Goal: Information Seeking & Learning: Find specific fact

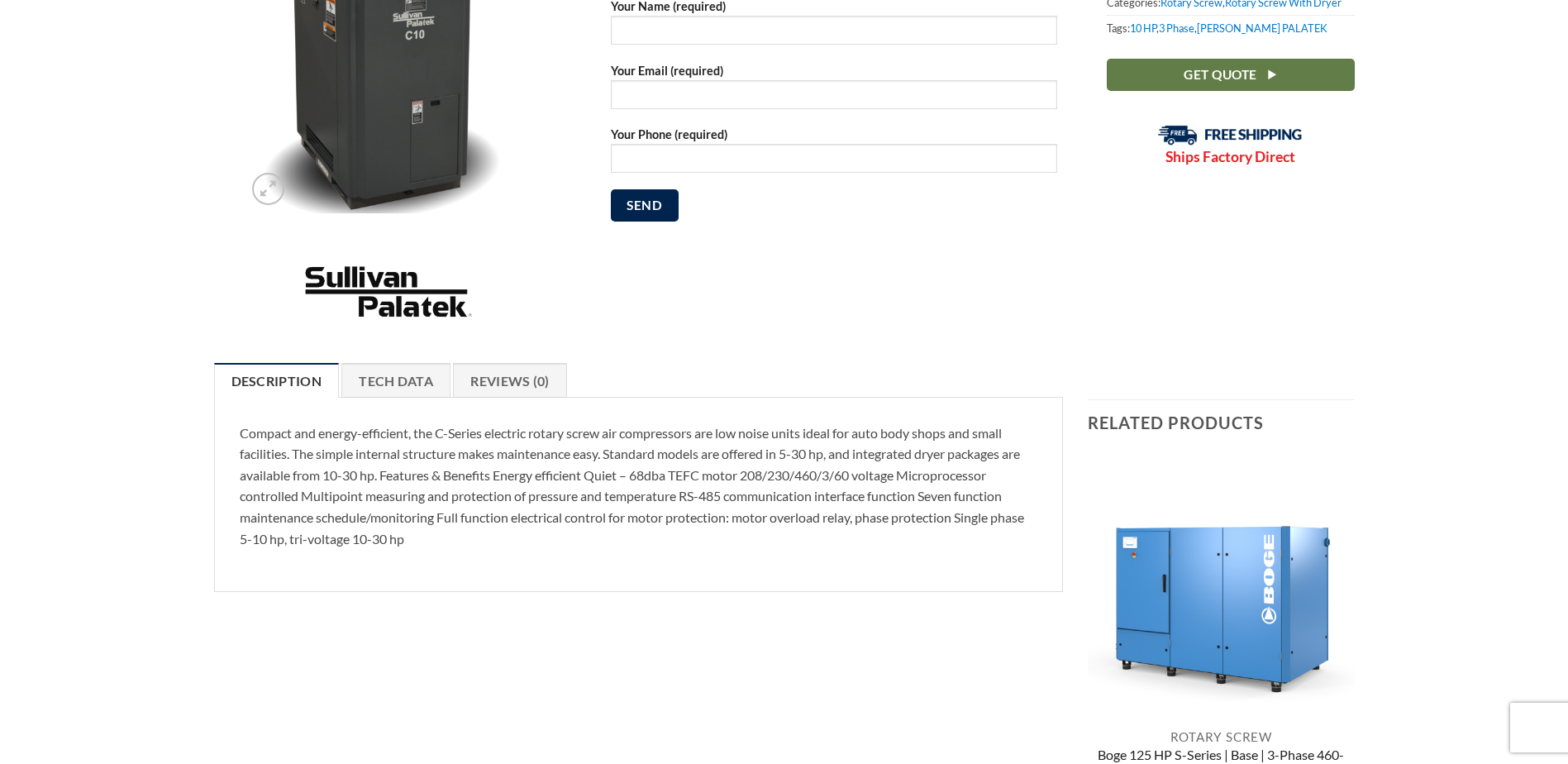
scroll to position [331, 0]
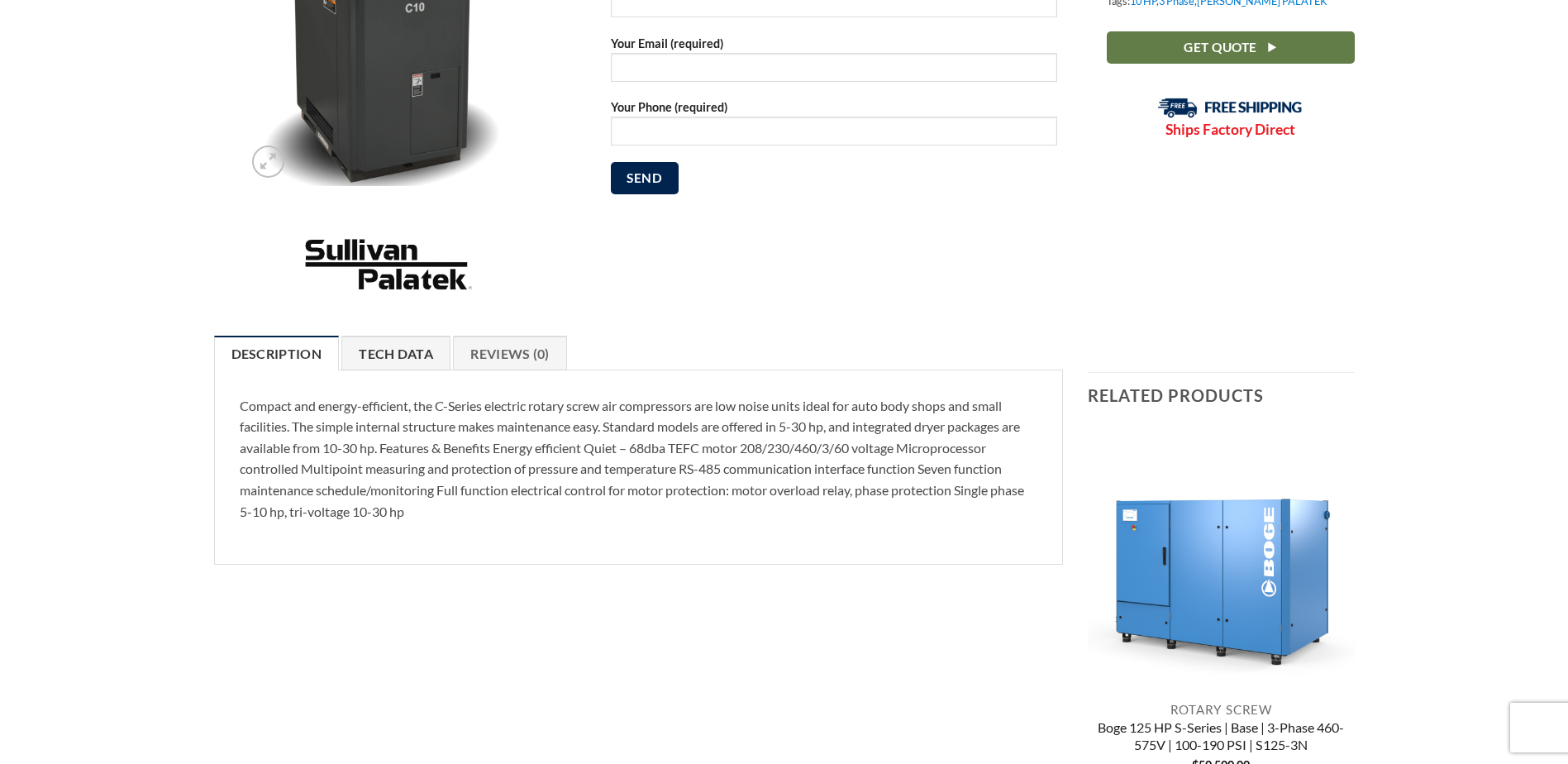
click at [413, 357] on link "Tech Data" at bounding box center [396, 353] width 109 height 35
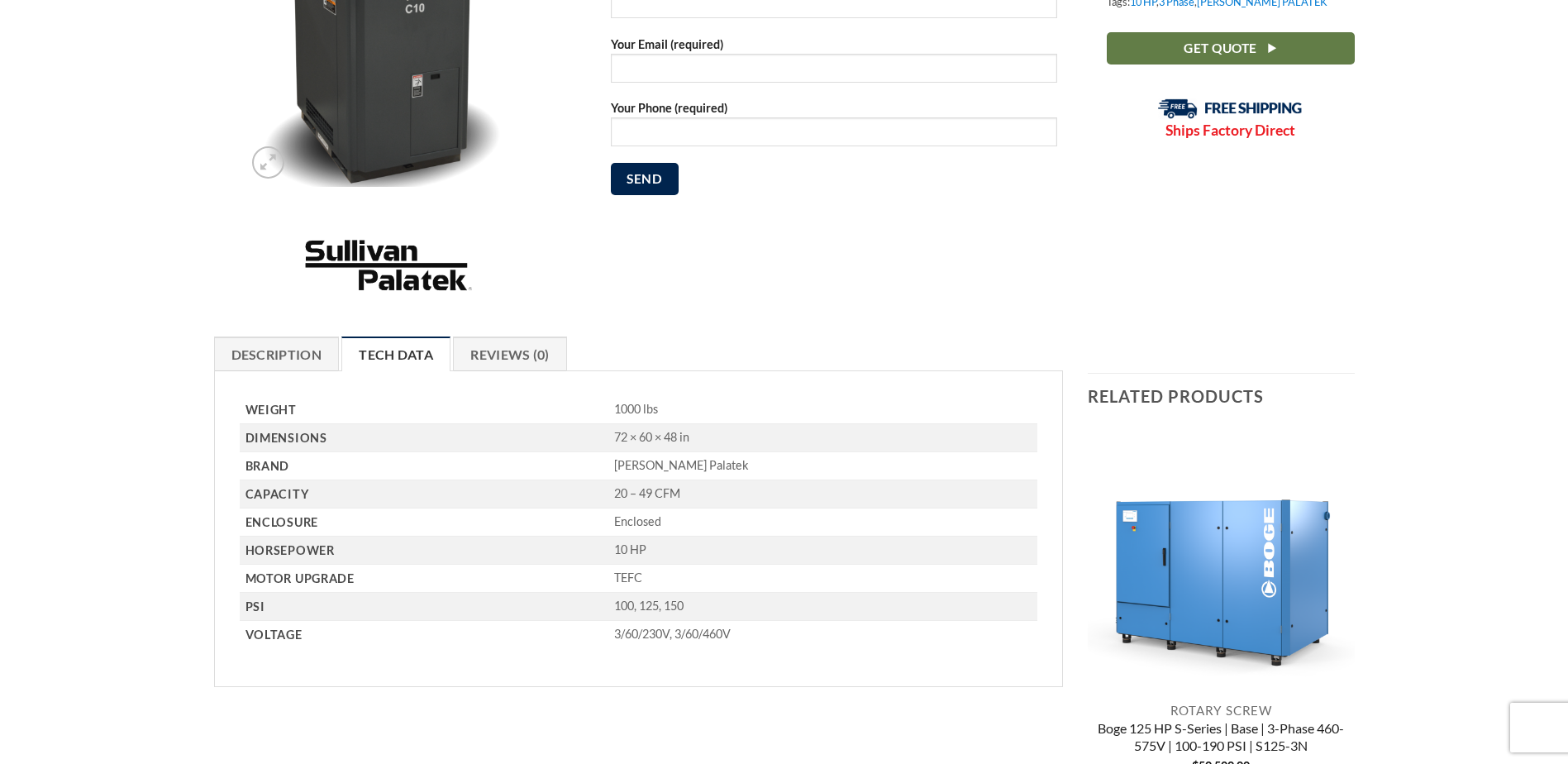
scroll to position [0, 0]
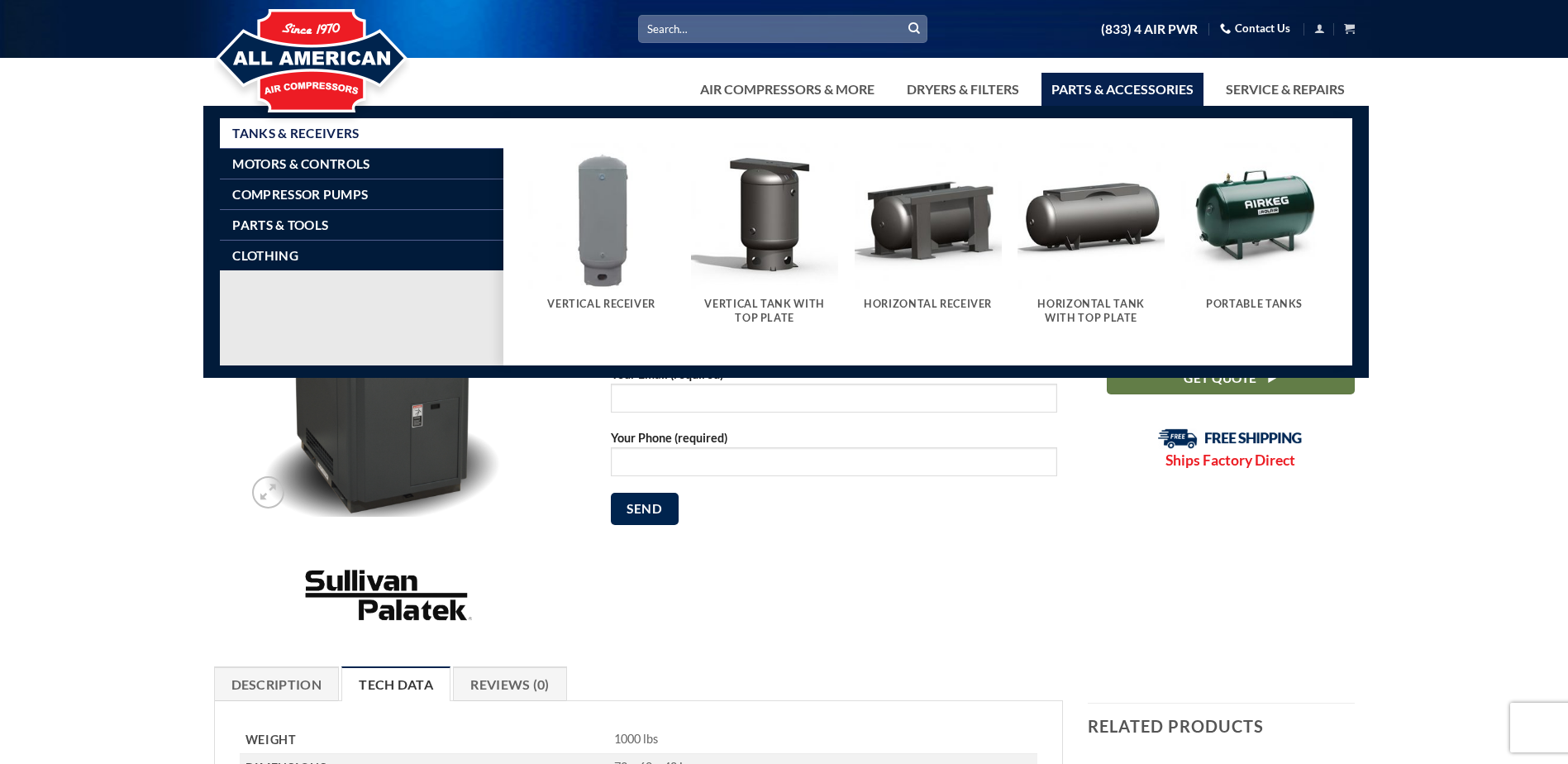
click at [1129, 87] on link "Parts & Accessories" at bounding box center [1123, 90] width 162 height 33
click at [334, 158] on span "Motors & Controls" at bounding box center [301, 164] width 137 height 14
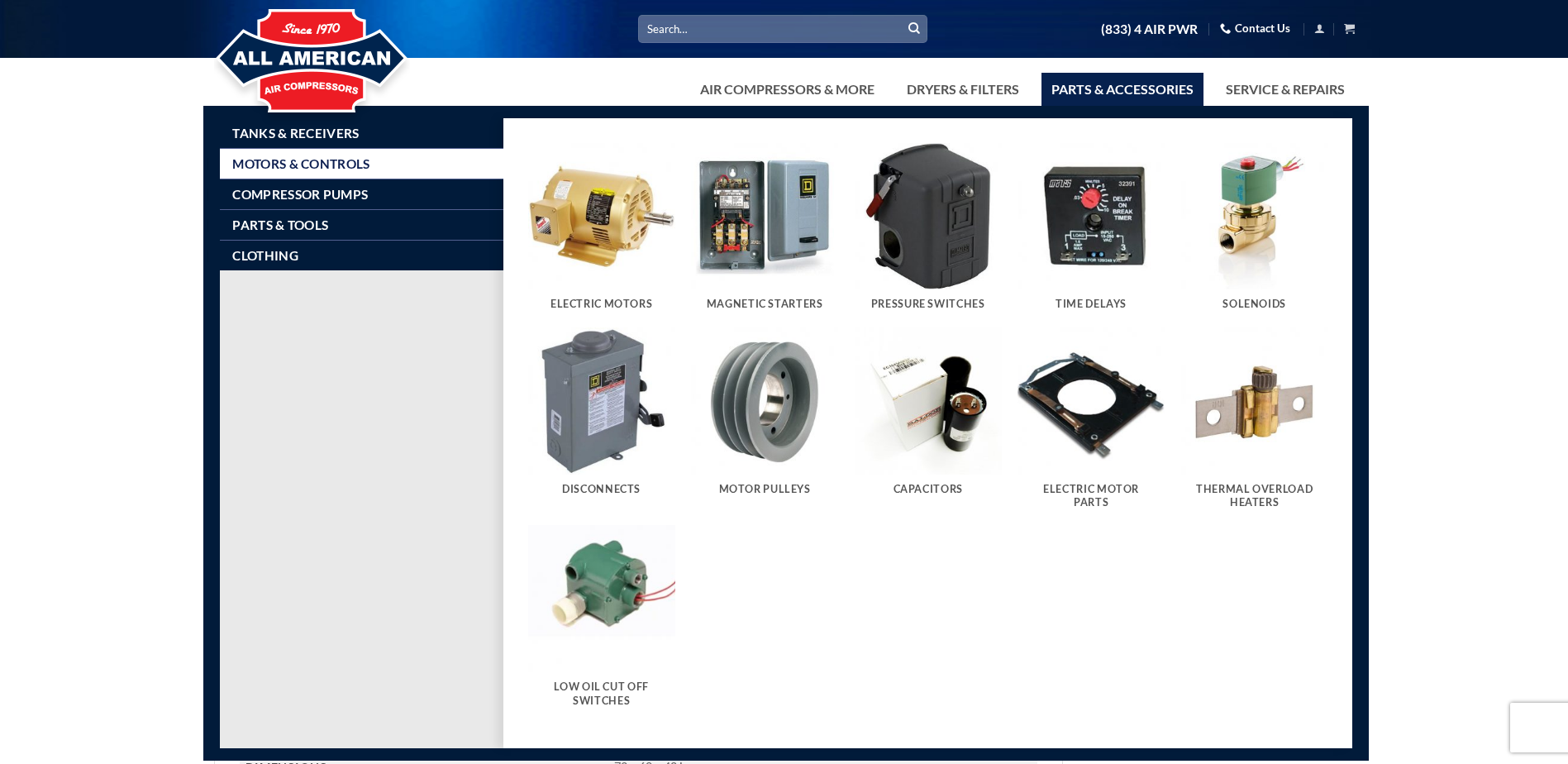
click at [591, 206] on img "Visit product category Electric Motors" at bounding box center [601, 216] width 147 height 147
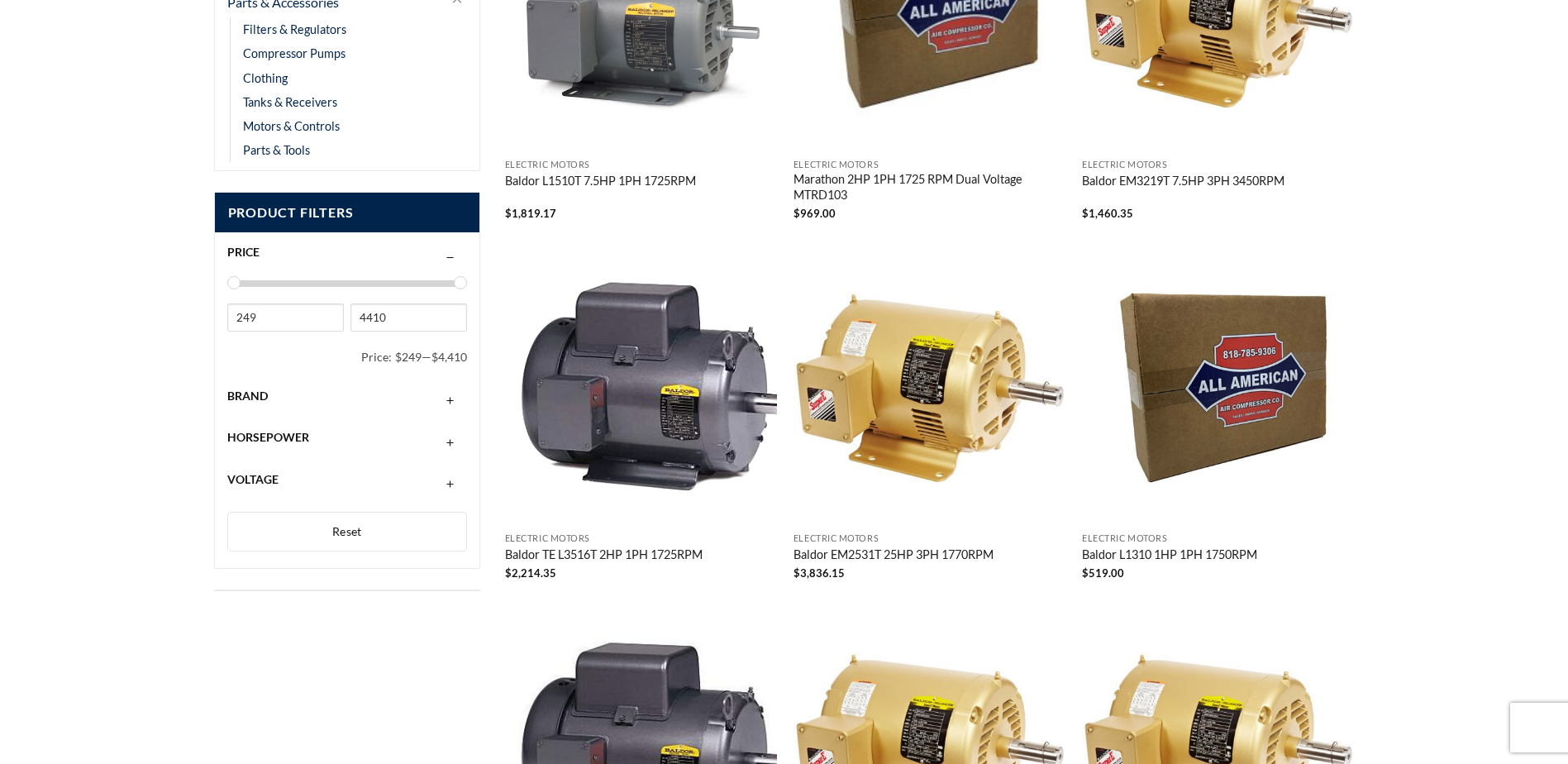
scroll to position [496, 0]
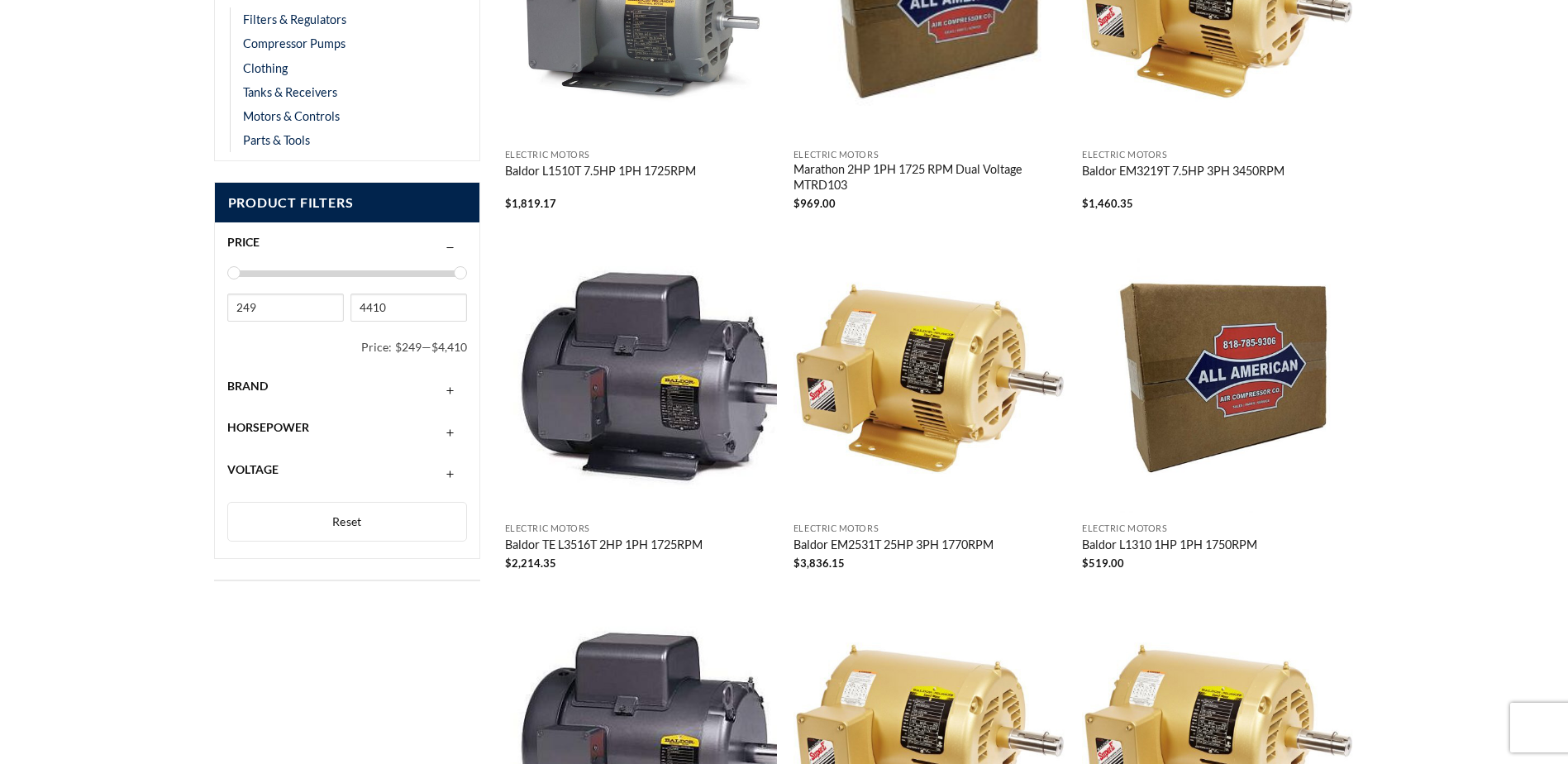
click at [448, 431] on button "button" at bounding box center [450, 428] width 19 height 14
click at [393, 476] on div "10 HP" at bounding box center [391, 487] width 36 height 74
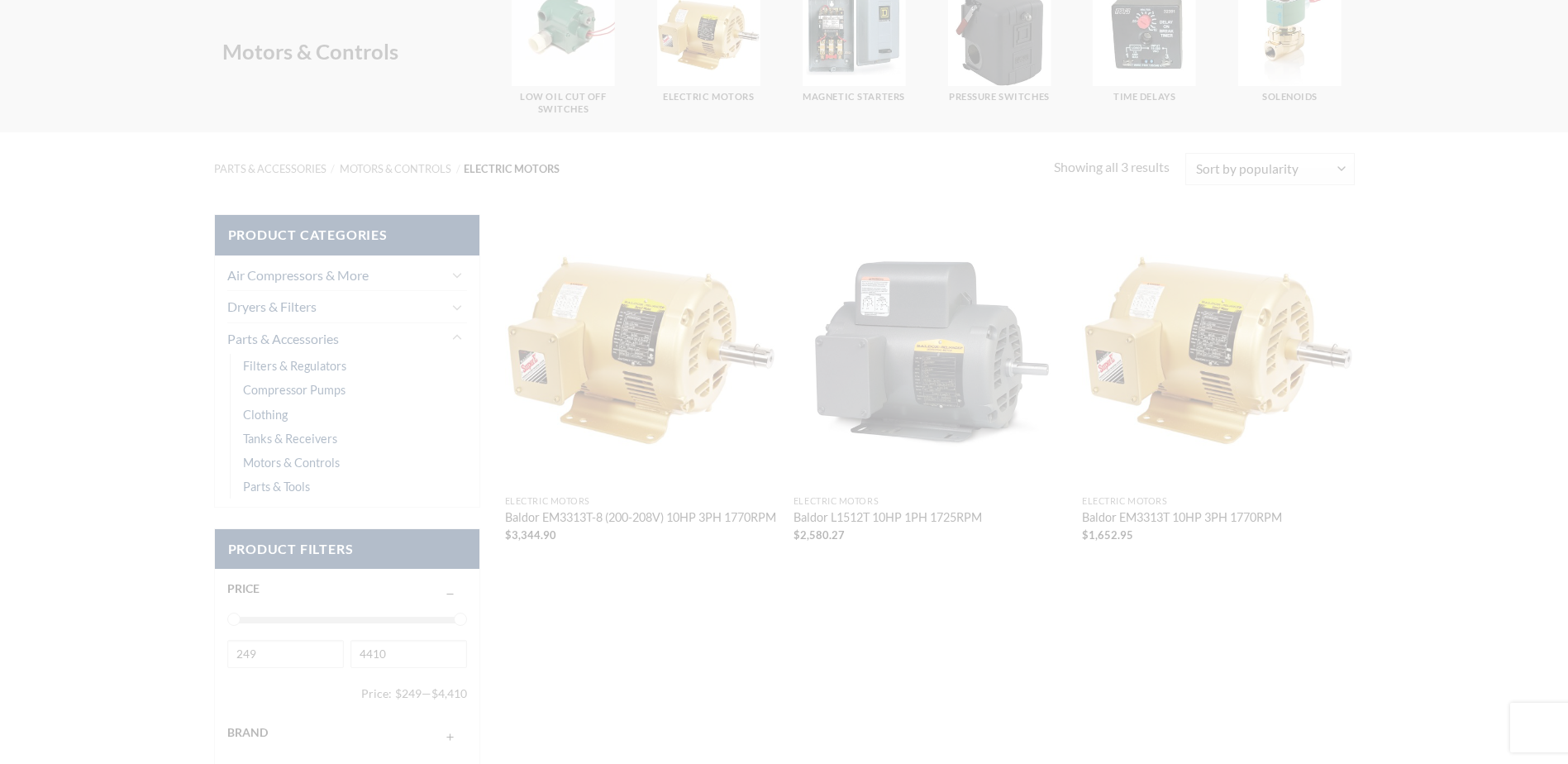
scroll to position [146, 0]
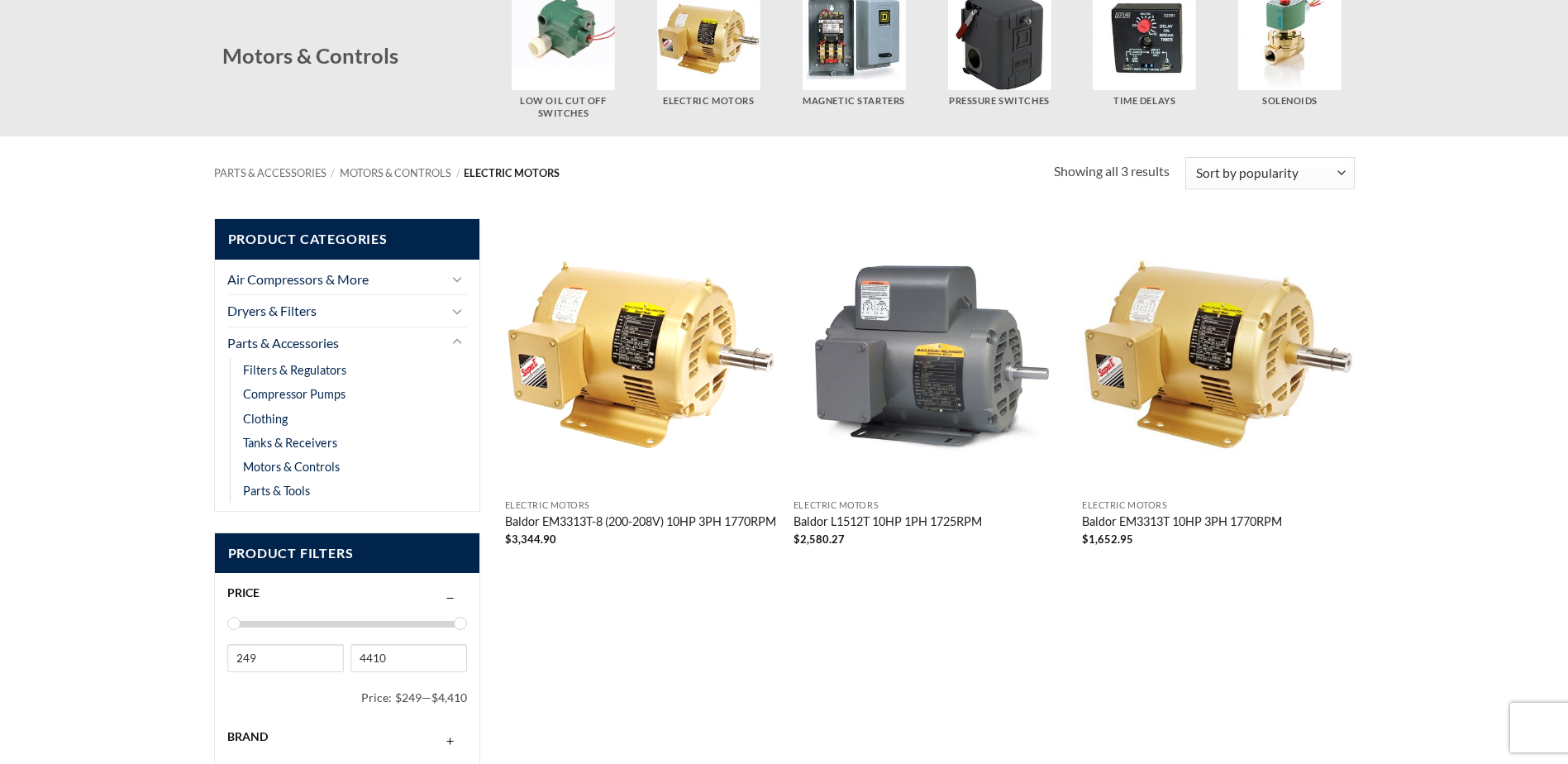
click at [549, 519] on link "Baldor EM3313T-8 (200-208V) 10HP 3PH 1770RPM" at bounding box center [640, 523] width 271 height 18
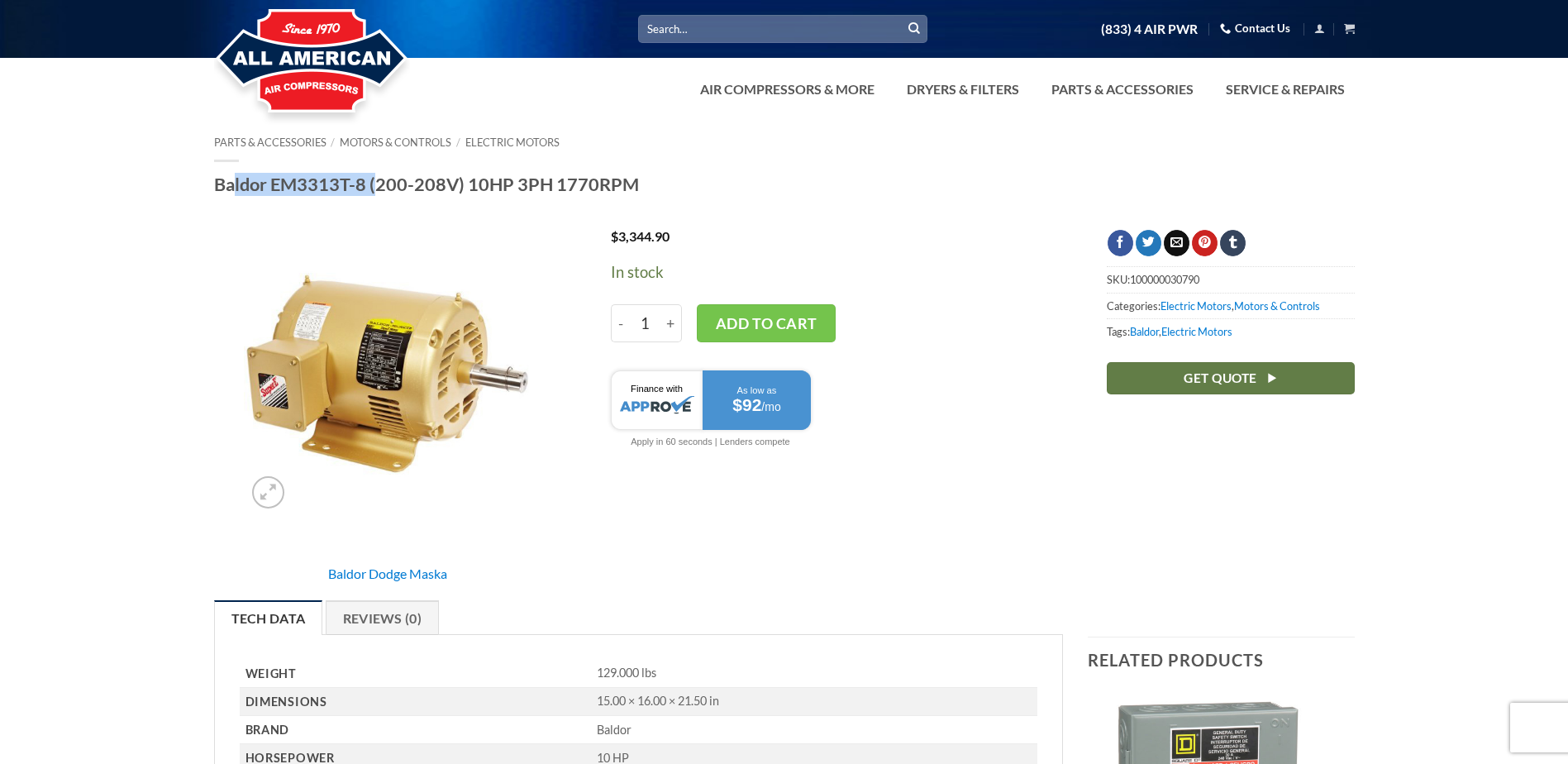
drag, startPoint x: 216, startPoint y: 184, endPoint x: 366, endPoint y: 198, distance: 150.7
click at [366, 198] on div "Parts & Accessories / Motors & Controls / Electric Motors Baldor EM3313T-8 (200…" at bounding box center [784, 170] width 1165 height 69
drag, startPoint x: 366, startPoint y: 198, endPoint x: 339, endPoint y: 180, distance: 32.4
copy h1 "Baldor EM3313T-8"
